Goal: Entertainment & Leisure: Browse casually

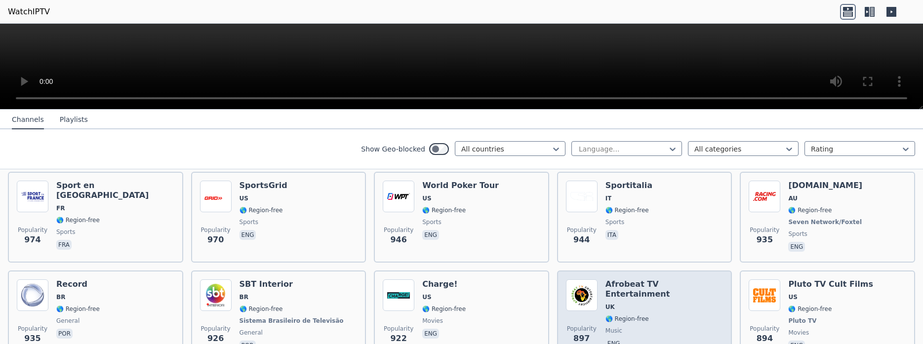
scroll to position [1306, 0]
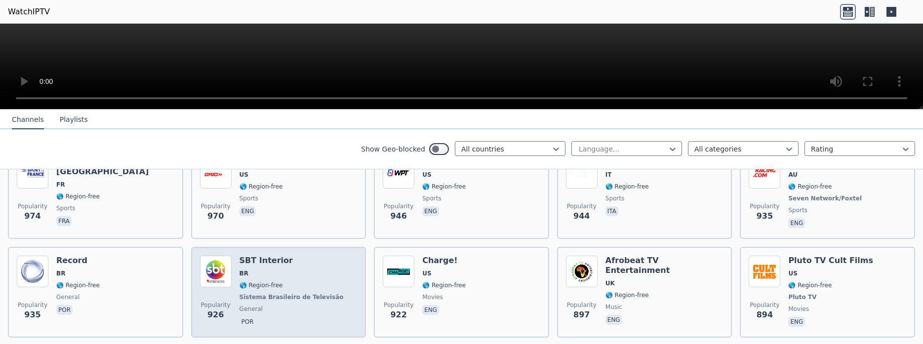
click at [302, 281] on span "🌎 Region-free" at bounding box center [292, 285] width 106 height 8
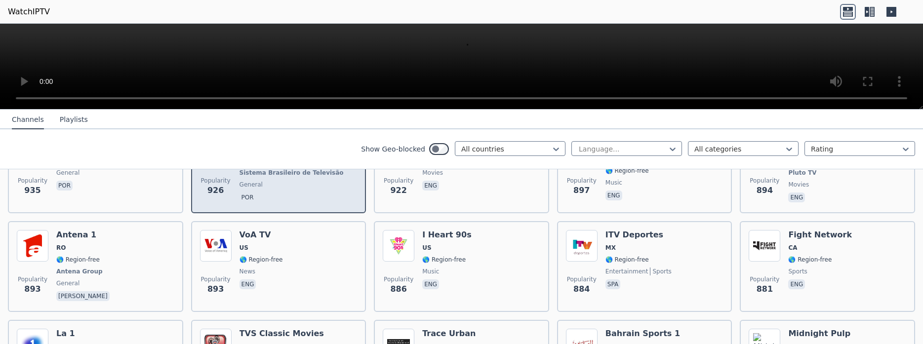
scroll to position [1555, 0]
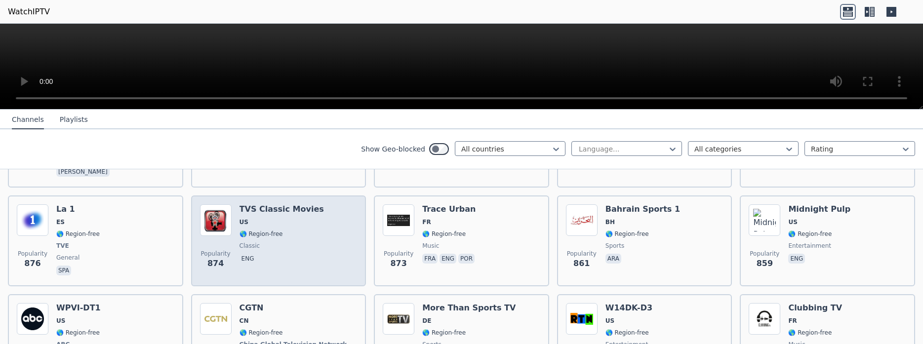
click at [345, 223] on div "Popularity 874 TVS Classic Movies US 🌎 Region-free classic eng" at bounding box center [278, 240] width 157 height 73
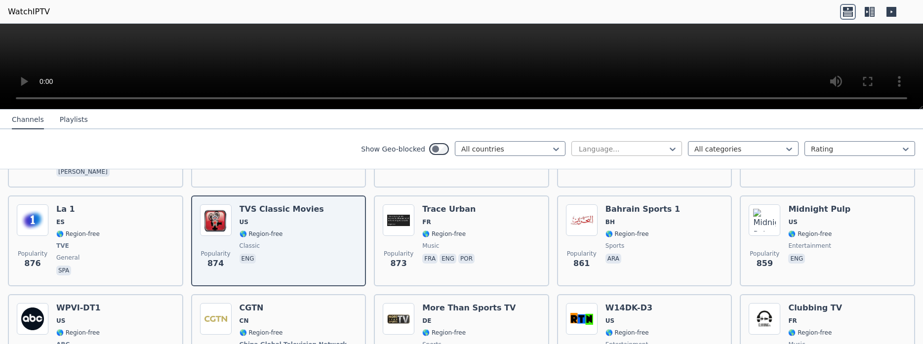
click at [627, 151] on div at bounding box center [623, 149] width 90 height 10
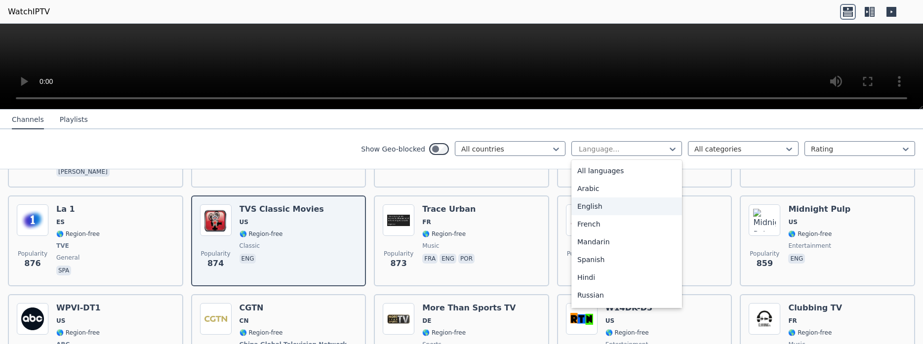
click at [604, 202] on div "English" at bounding box center [626, 206] width 111 height 18
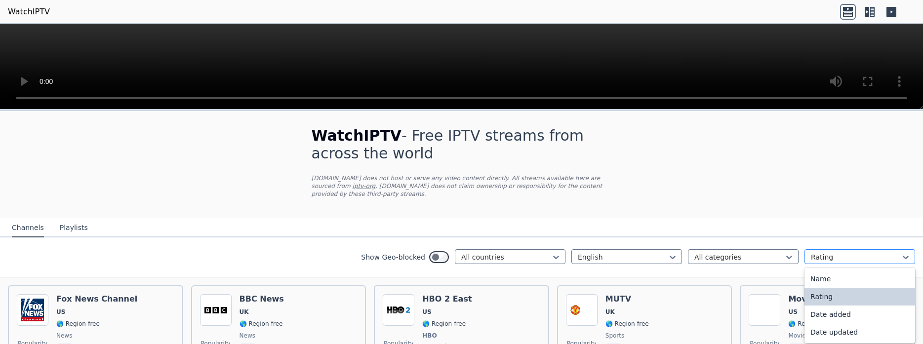
click at [837, 252] on div at bounding box center [856, 257] width 90 height 10
click at [723, 220] on nav "Channels Playlists" at bounding box center [461, 228] width 923 height 20
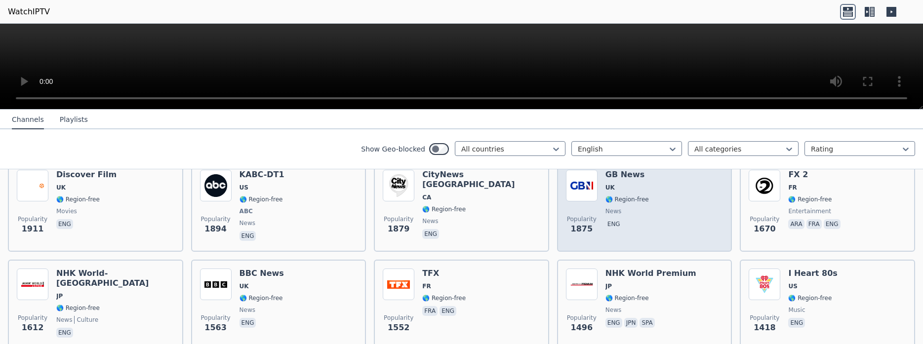
scroll to position [435, 0]
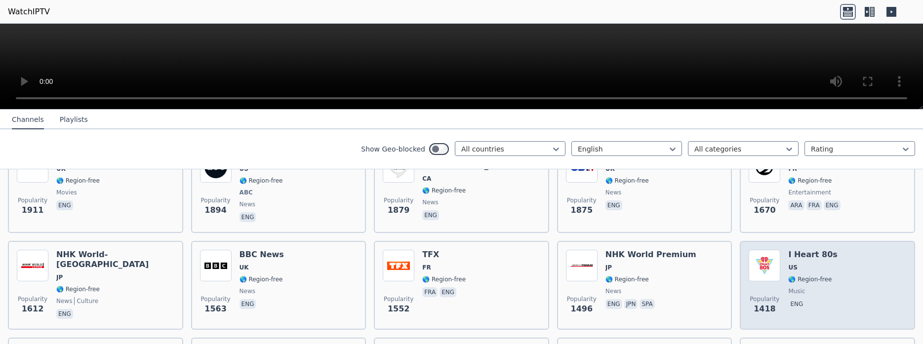
click at [821, 250] on h6 "I Heart 80s" at bounding box center [812, 255] width 49 height 10
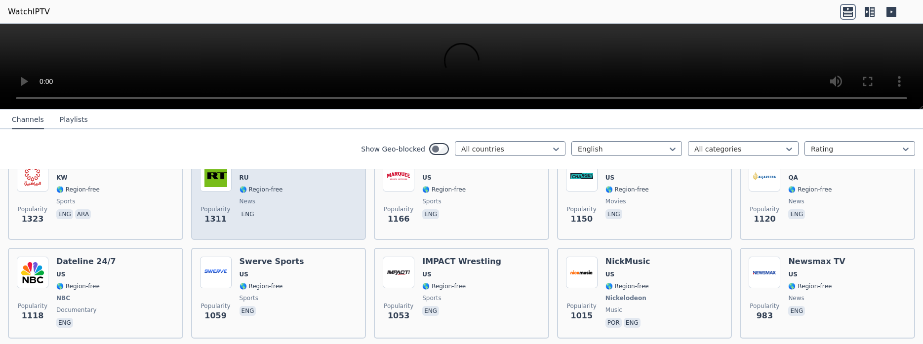
scroll to position [684, 0]
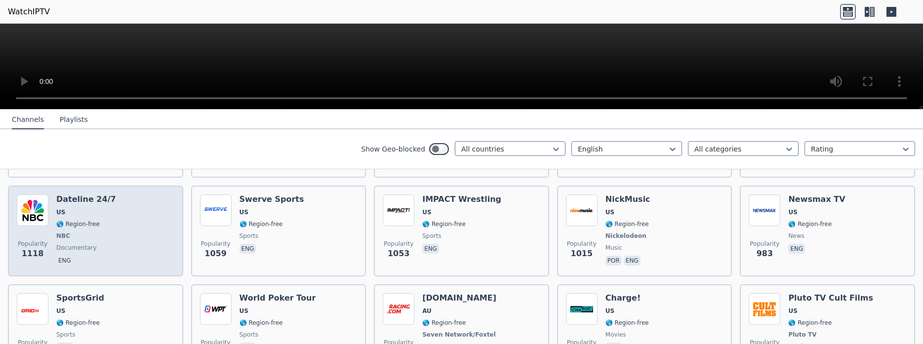
click at [145, 211] on div "Popularity 1118 Dateline 24/7 US 🌎 Region-free NBC documentary eng" at bounding box center [95, 231] width 157 height 73
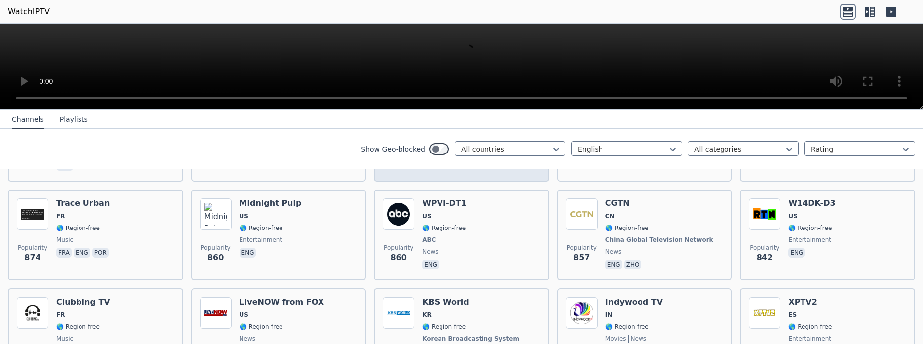
scroll to position [995, 0]
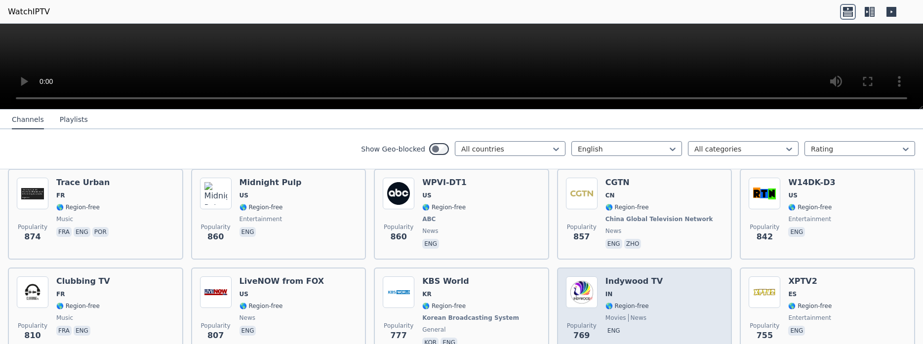
click at [648, 278] on h6 "Indywood TV" at bounding box center [633, 281] width 57 height 10
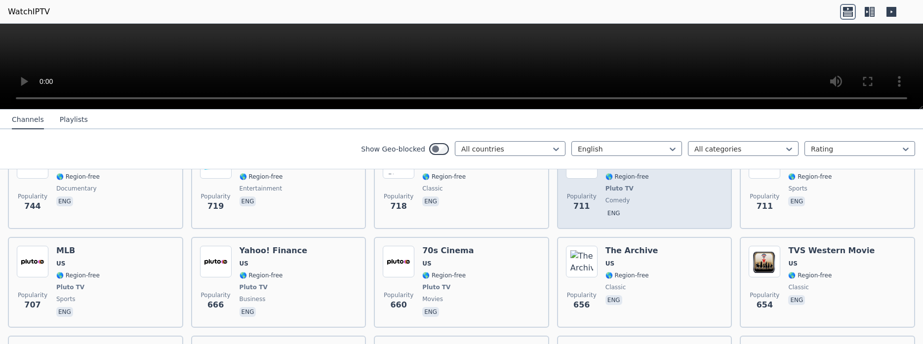
scroll to position [1244, 0]
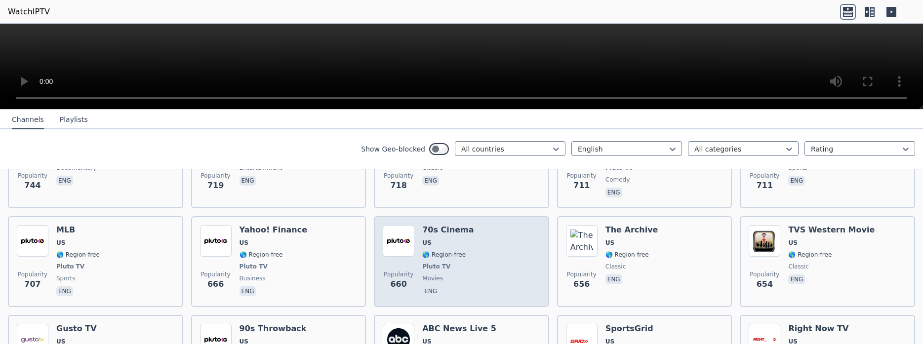
click at [510, 245] on div "Popularity 660 70s Cinema US 🌎 Region-free Pluto TV movies eng" at bounding box center [461, 261] width 157 height 73
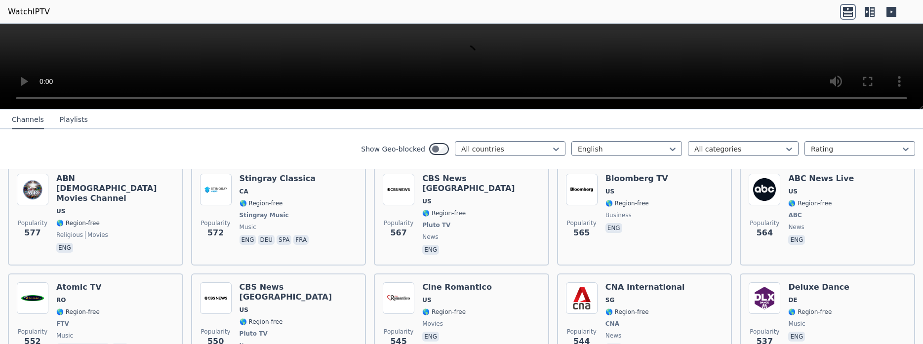
scroll to position [1555, 0]
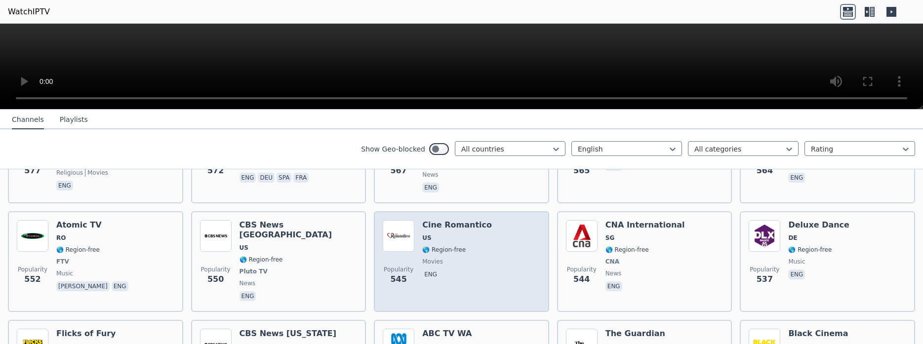
click at [482, 235] on div "Popularity 545 Cine Romantico US 🌎 Region-free movies eng" at bounding box center [461, 261] width 157 height 83
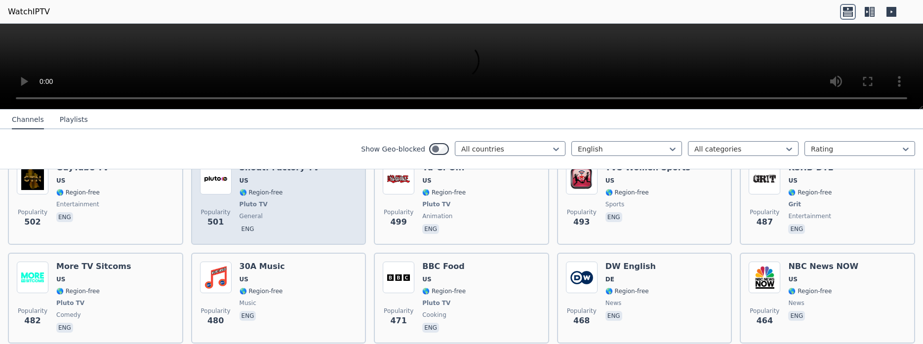
scroll to position [1866, 0]
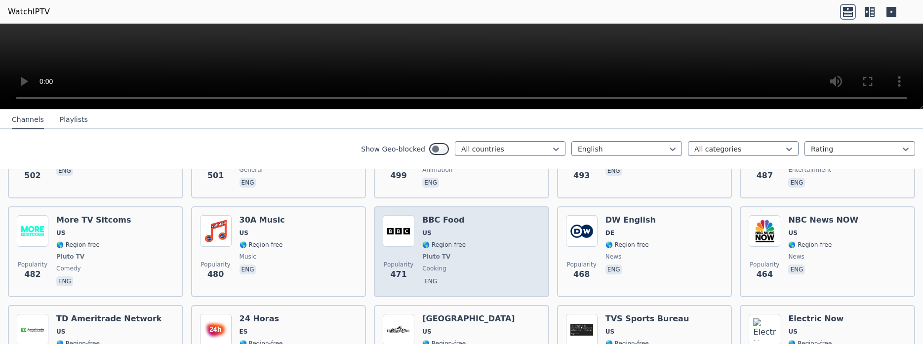
click at [475, 245] on div "Popularity 471 BBC Food US 🌎 Region-free Pluto TV cooking eng" at bounding box center [461, 251] width 157 height 73
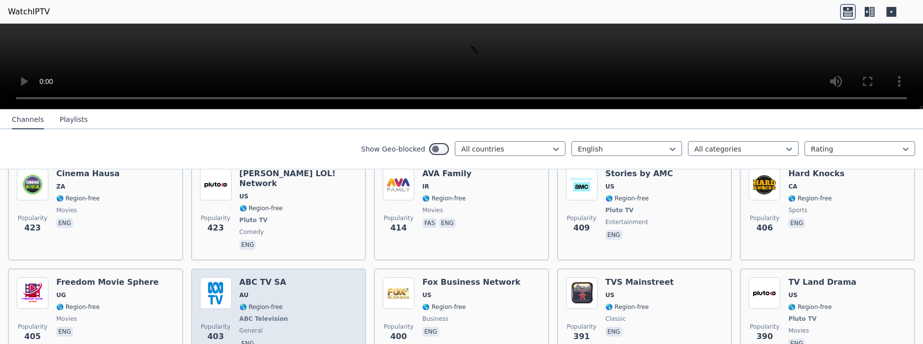
scroll to position [2239, 0]
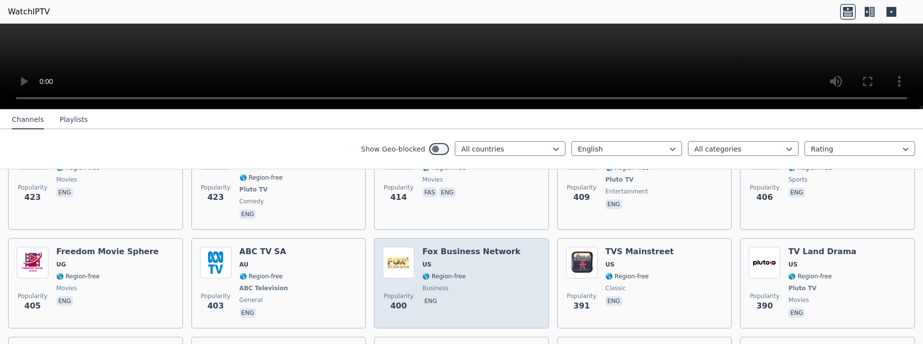
click at [497, 273] on span "🌎 Region-free" at bounding box center [471, 277] width 98 height 8
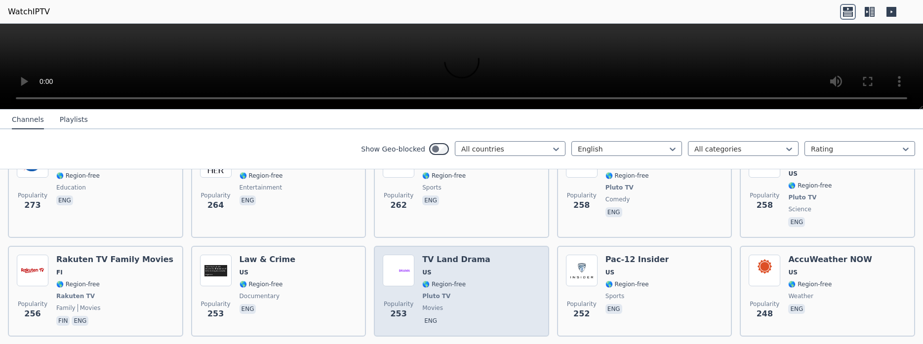
scroll to position [2861, 0]
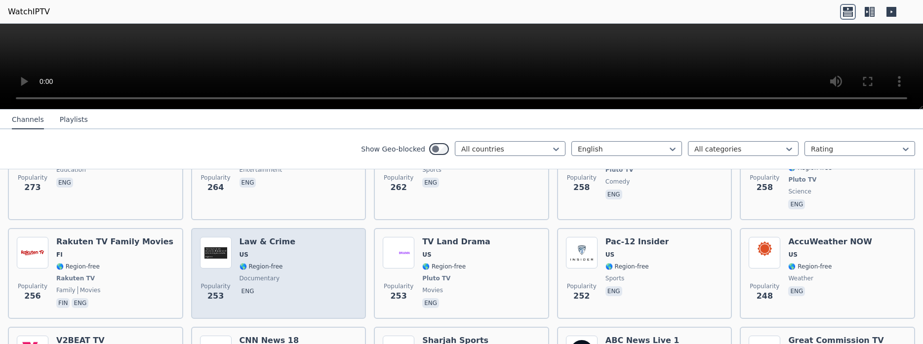
click at [321, 243] on div "Popularity 253 Law & Crime US 🌎 Region-free documentary eng" at bounding box center [278, 273] width 157 height 73
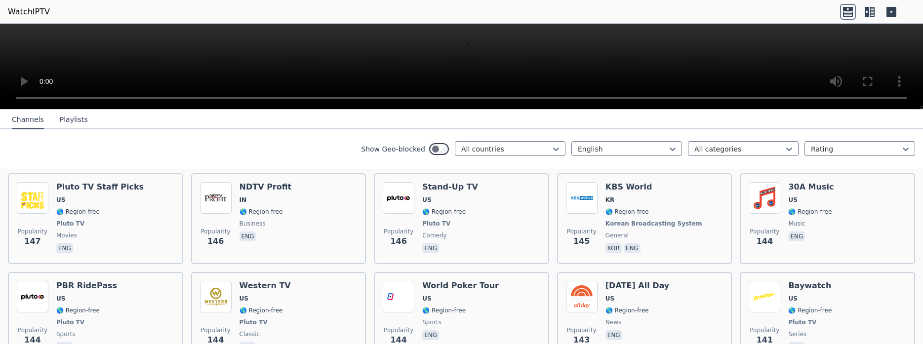
scroll to position [4890, 0]
